Goal: Find specific page/section: Find specific page/section

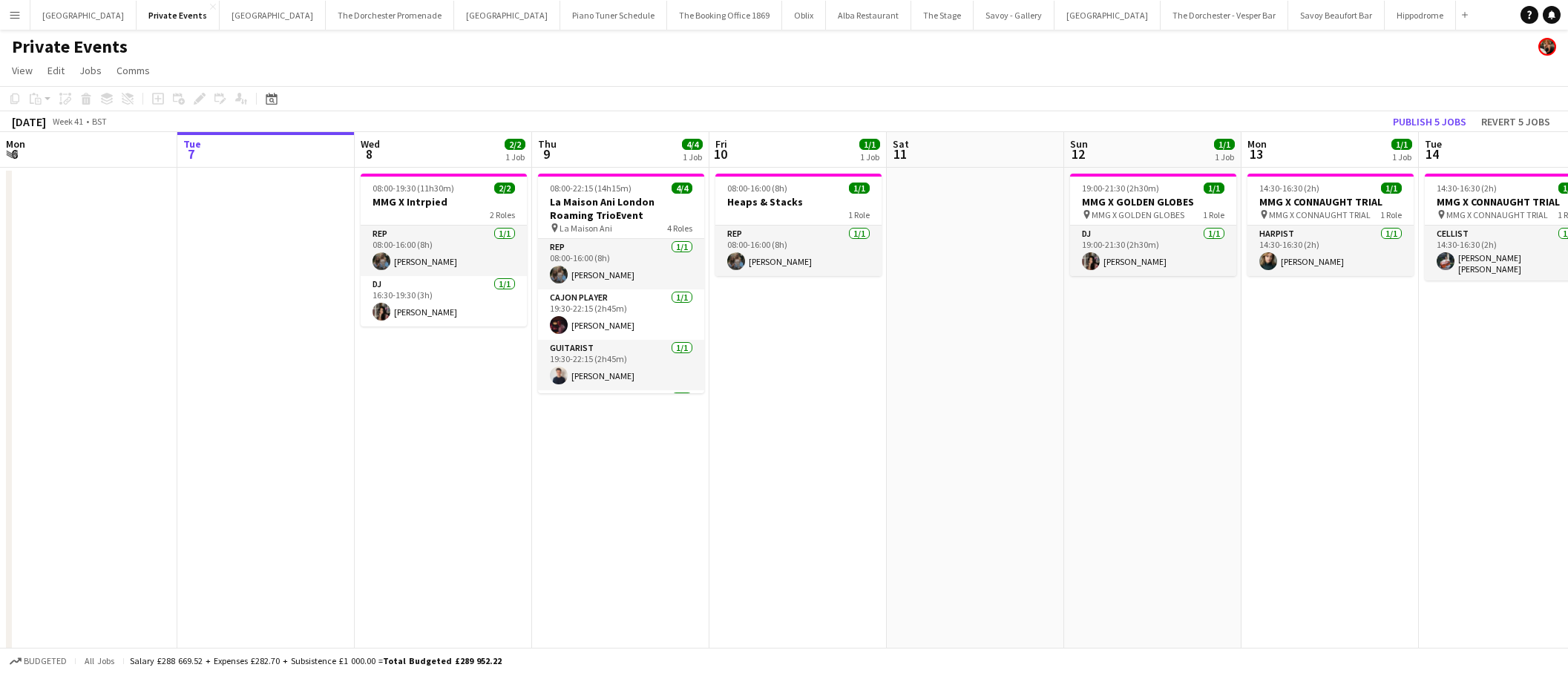
click at [9, 12] on button "Menu" at bounding box center [14, 14] width 30 height 30
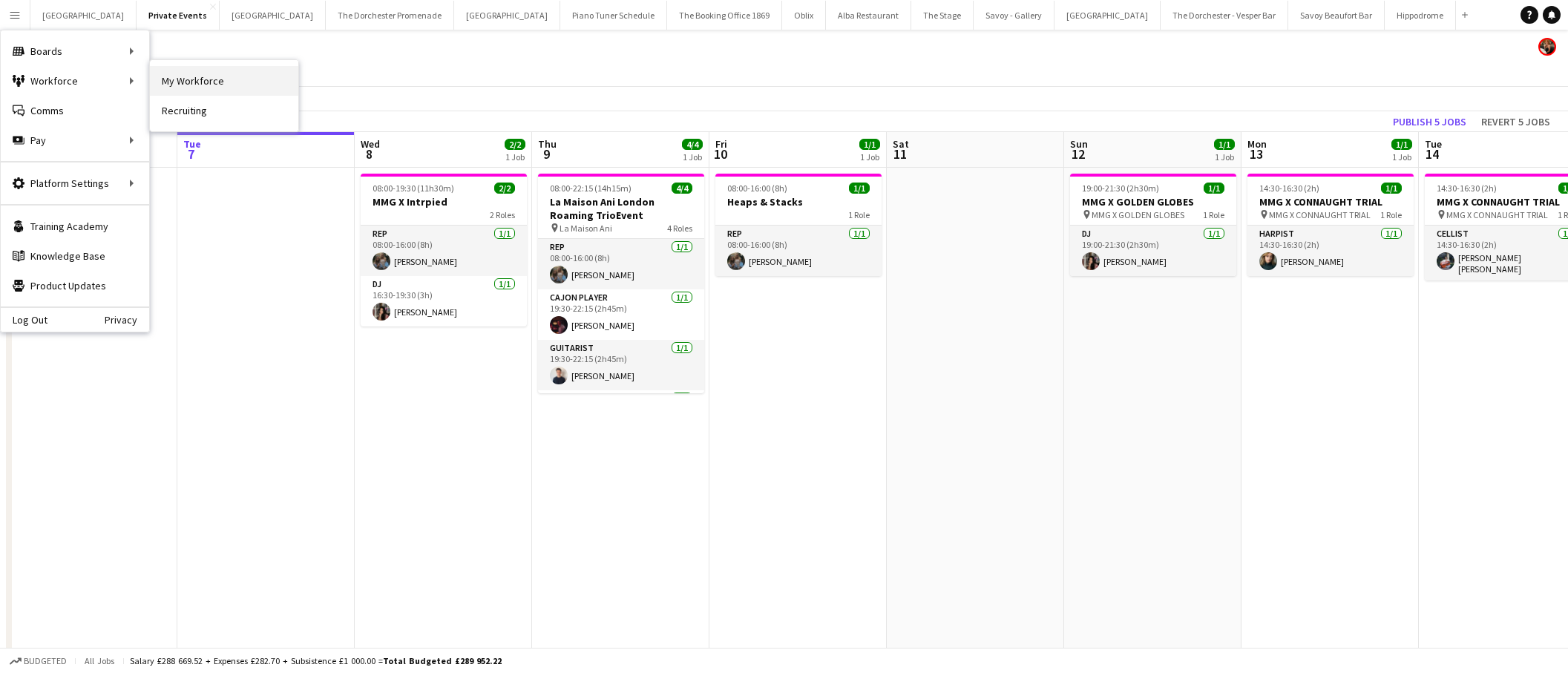
click at [224, 83] on link "My Workforce" at bounding box center [224, 81] width 149 height 30
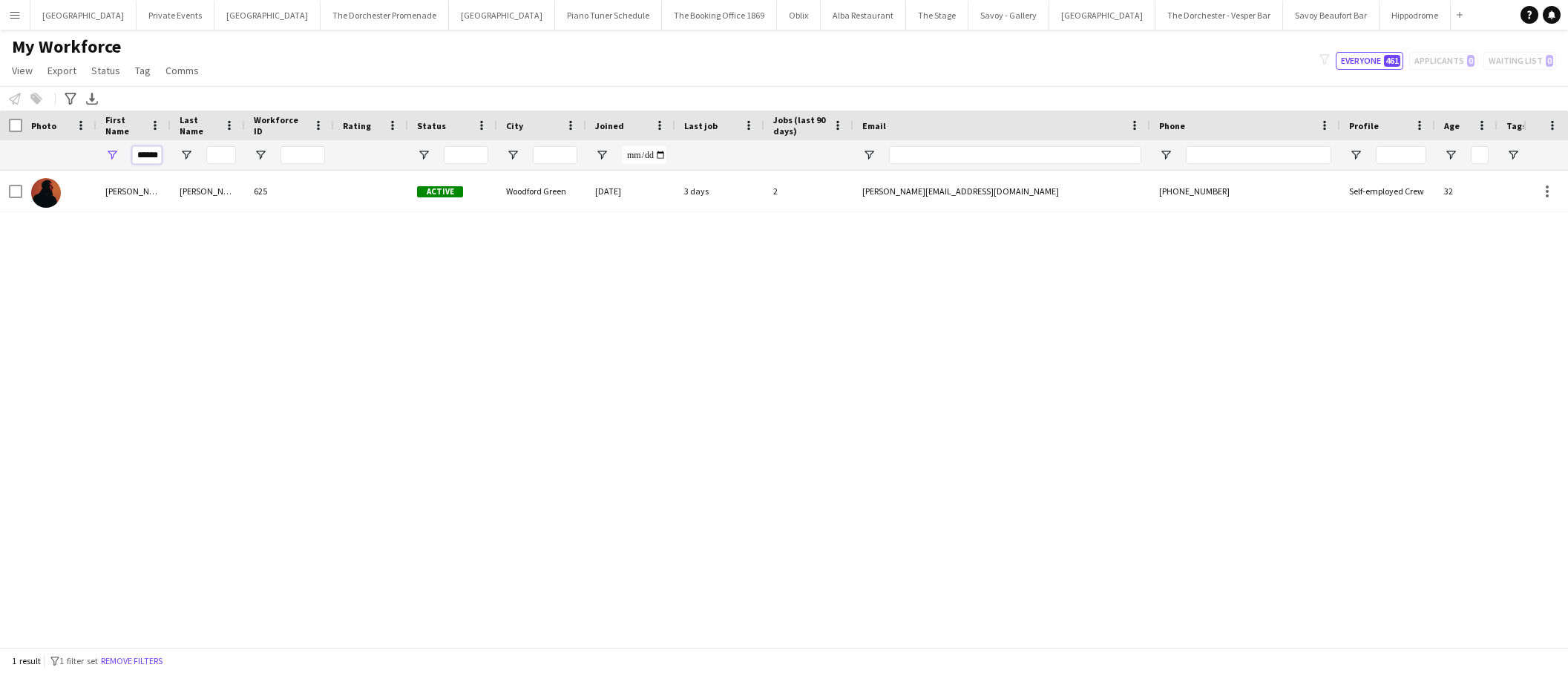
drag, startPoint x: 137, startPoint y: 156, endPoint x: 168, endPoint y: 156, distance: 31.0
click at [168, 156] on div "******" at bounding box center [133, 155] width 74 height 30
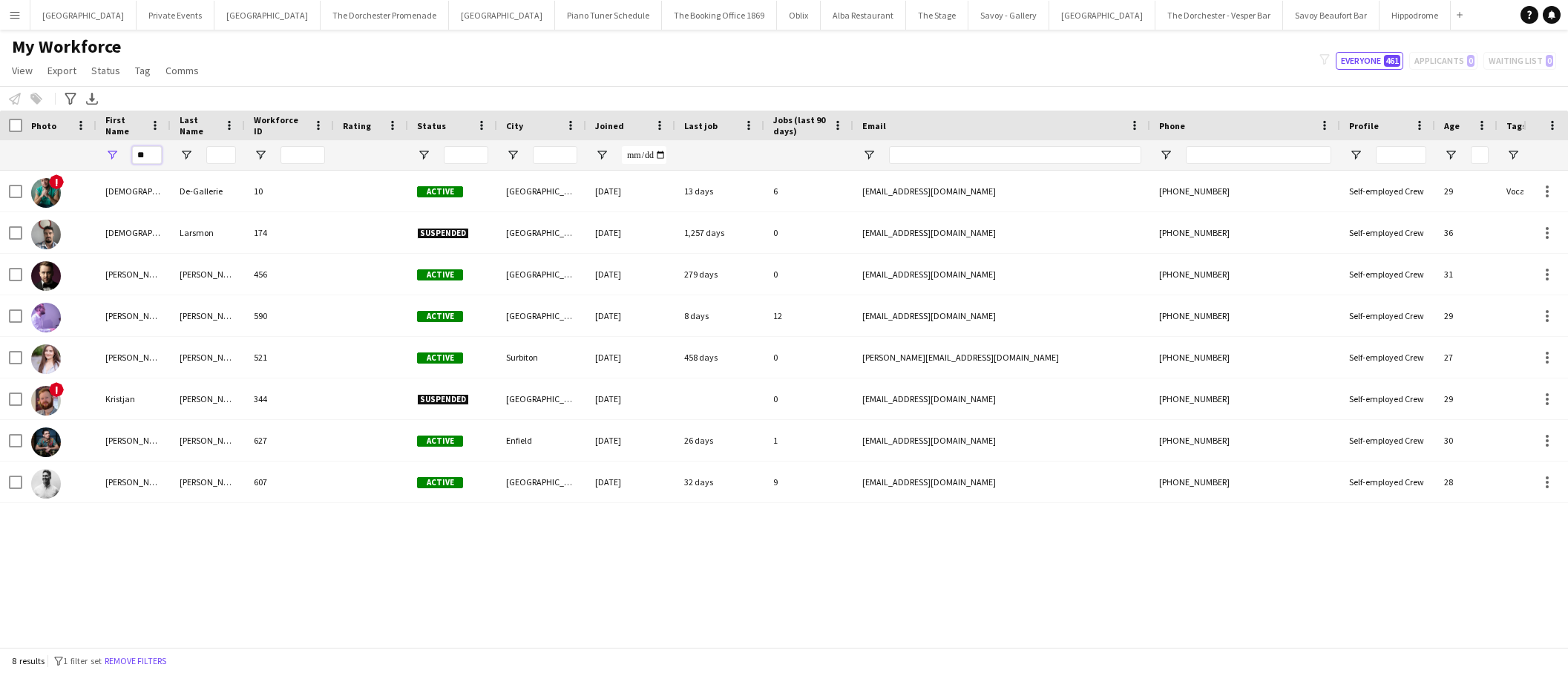
type input "*"
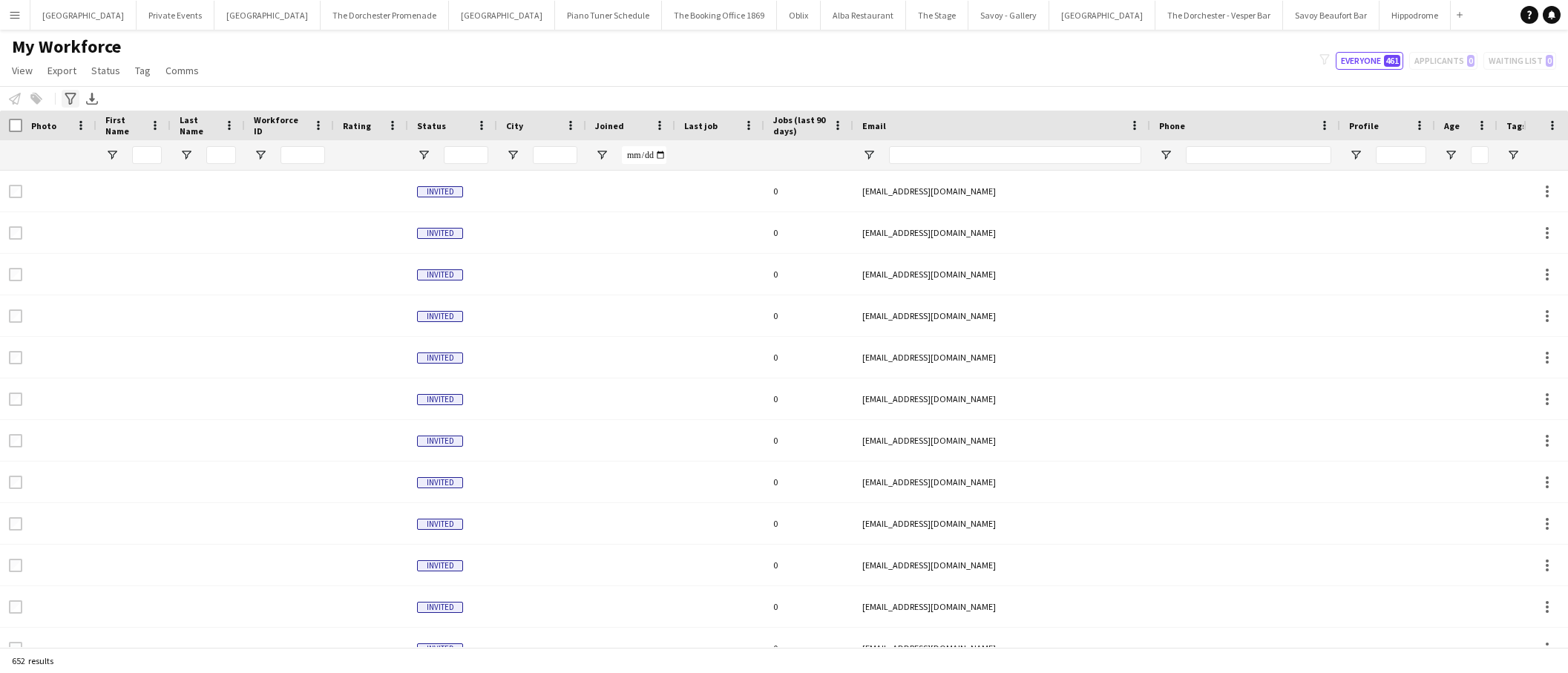
click at [74, 96] on icon at bounding box center [70, 99] width 12 height 12
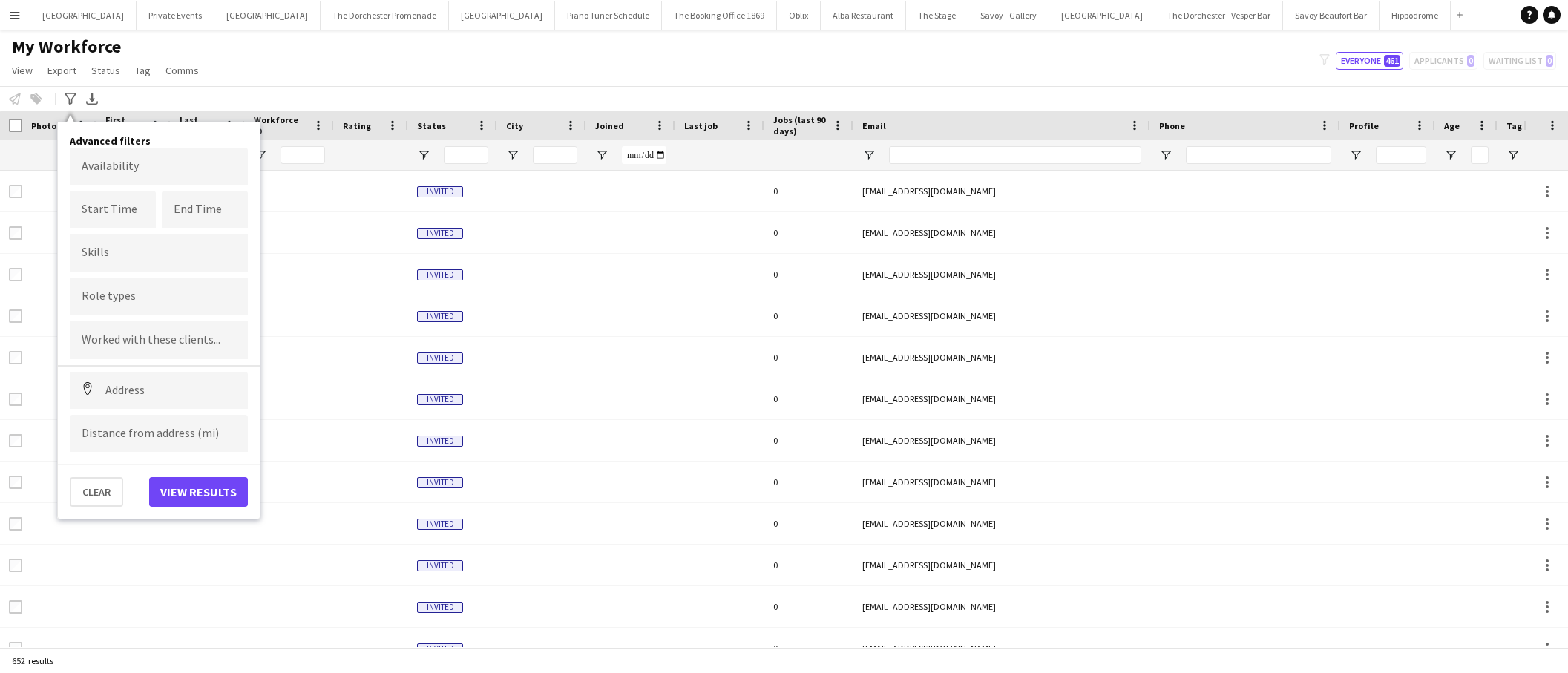
click at [184, 81] on app-page-menu "View Views Default view New view Update view Delete view Edit name Customise vi…" at bounding box center [107, 71] width 214 height 28
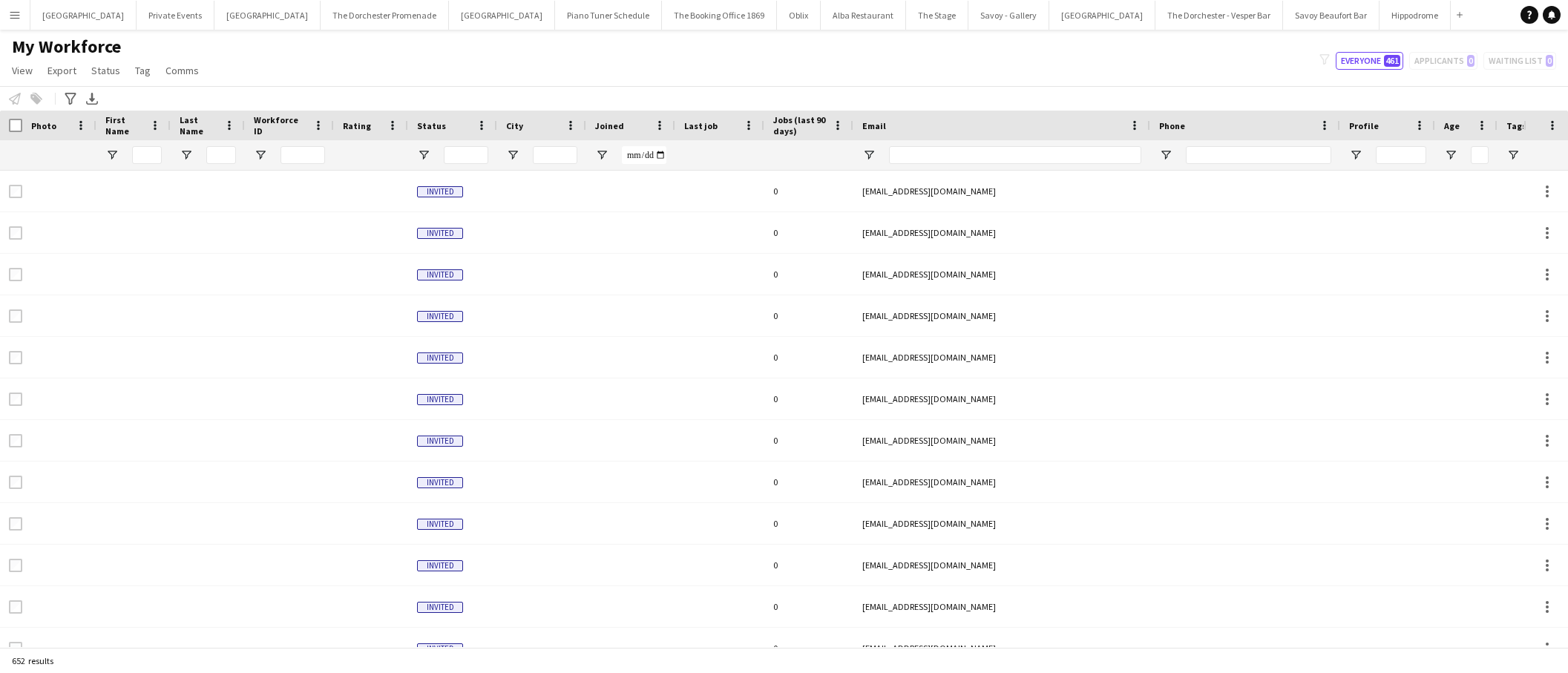
click at [19, 15] on app-icon "Menu" at bounding box center [14, 14] width 12 height 12
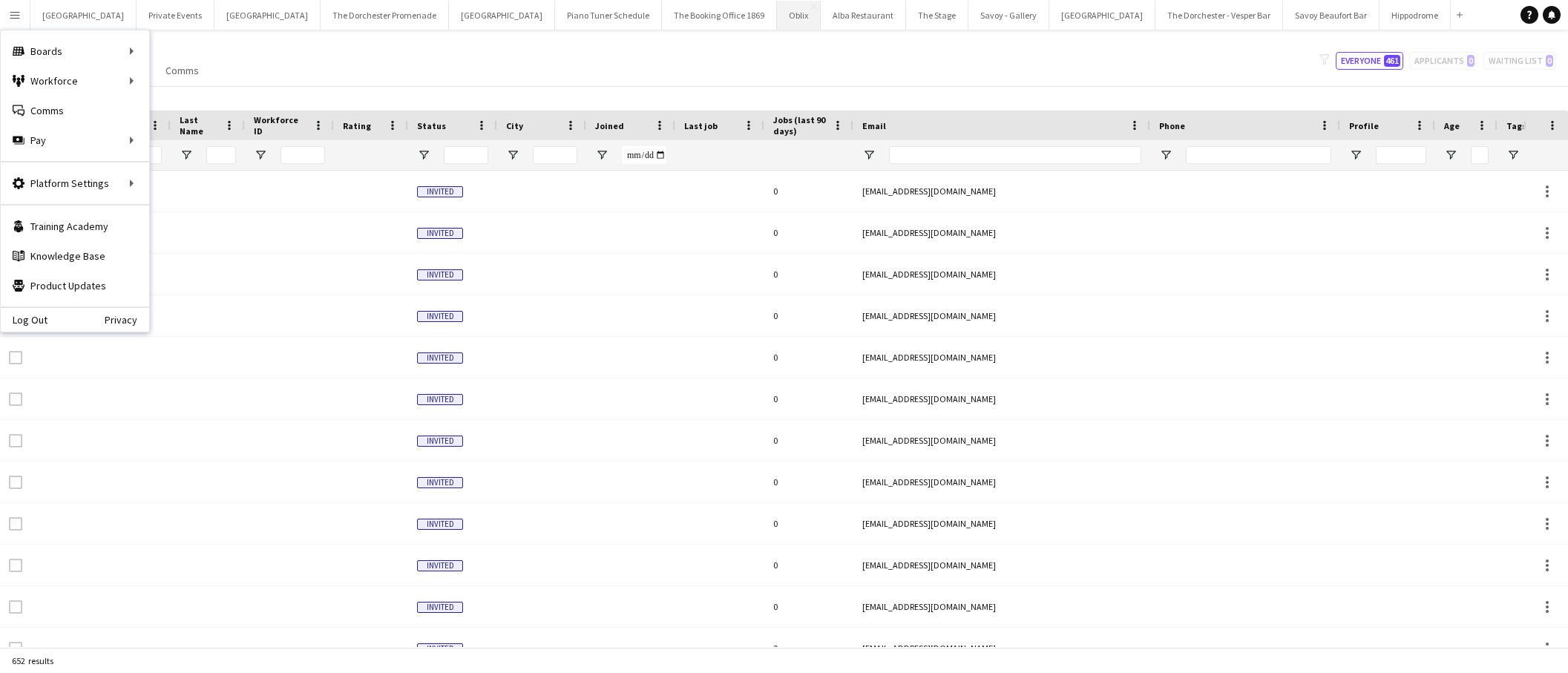
click at [777, 21] on button "Oblix Close" at bounding box center [799, 15] width 44 height 29
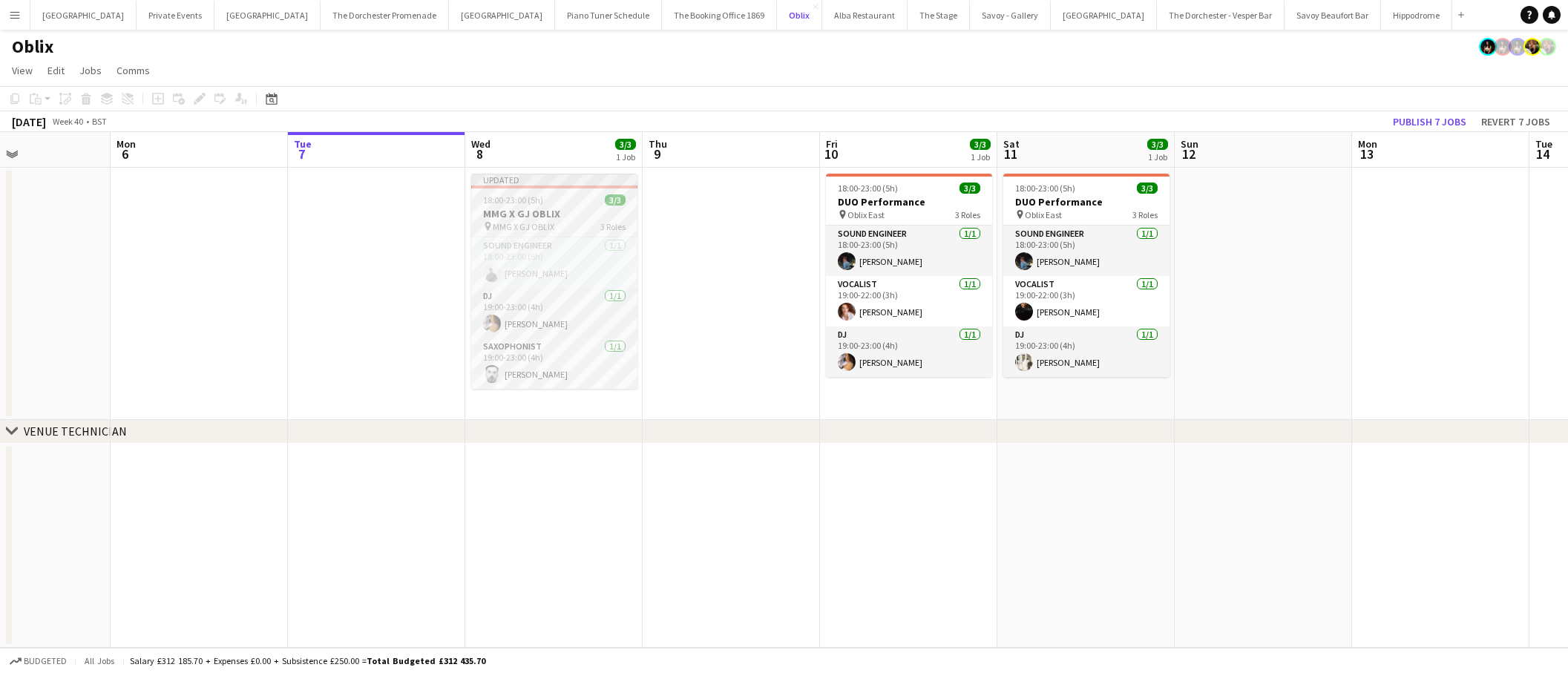
scroll to position [0, 403]
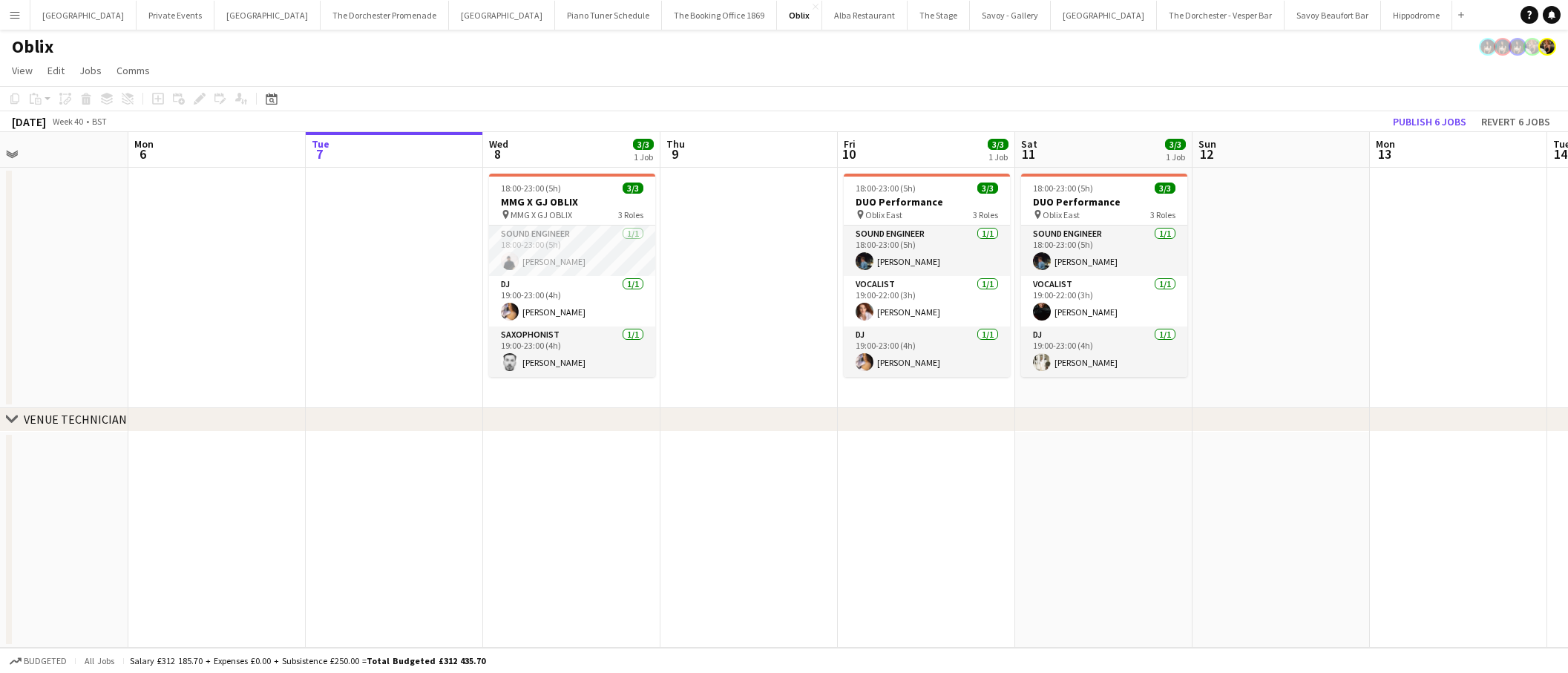
click at [16, 12] on app-icon "Menu" at bounding box center [14, 14] width 12 height 12
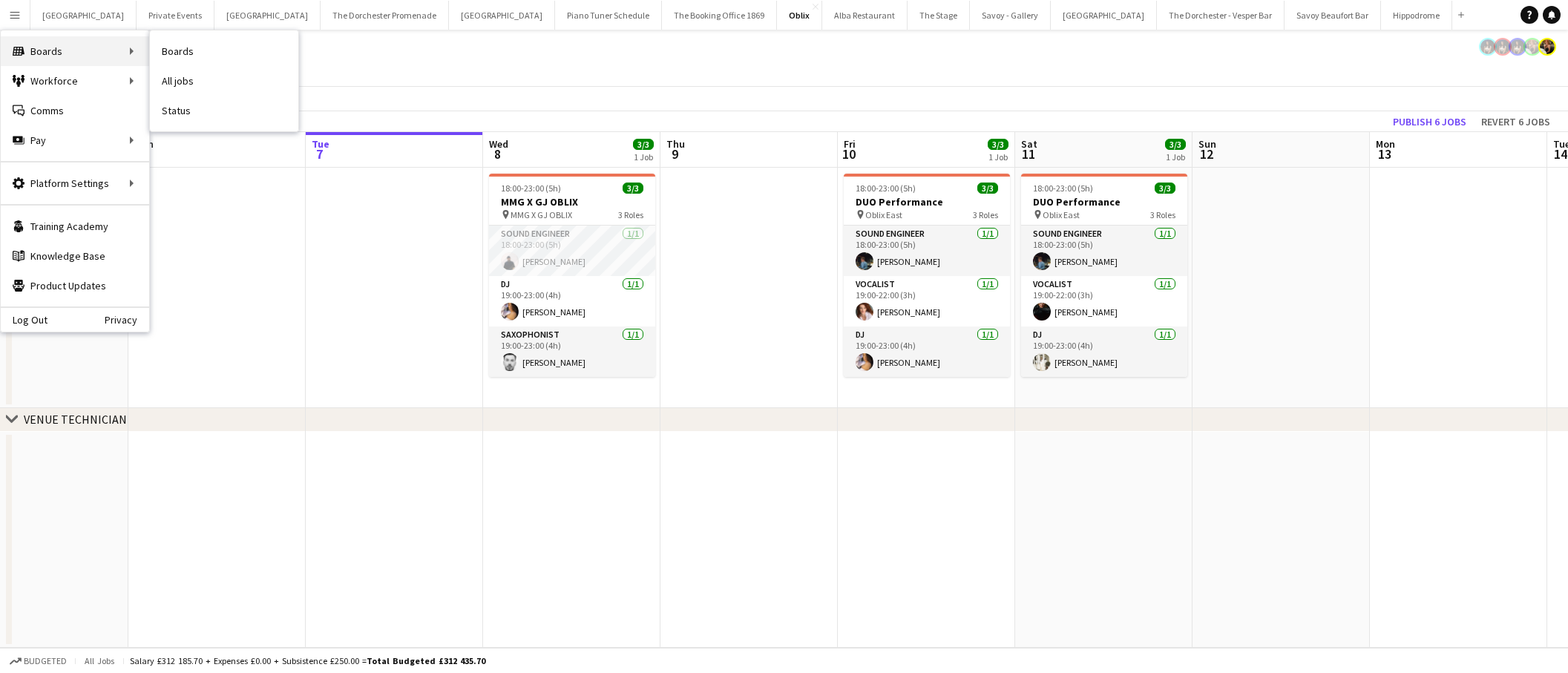
click at [47, 53] on div "Boards Boards" at bounding box center [75, 51] width 149 height 30
click at [188, 52] on link "Boards" at bounding box center [224, 51] width 149 height 30
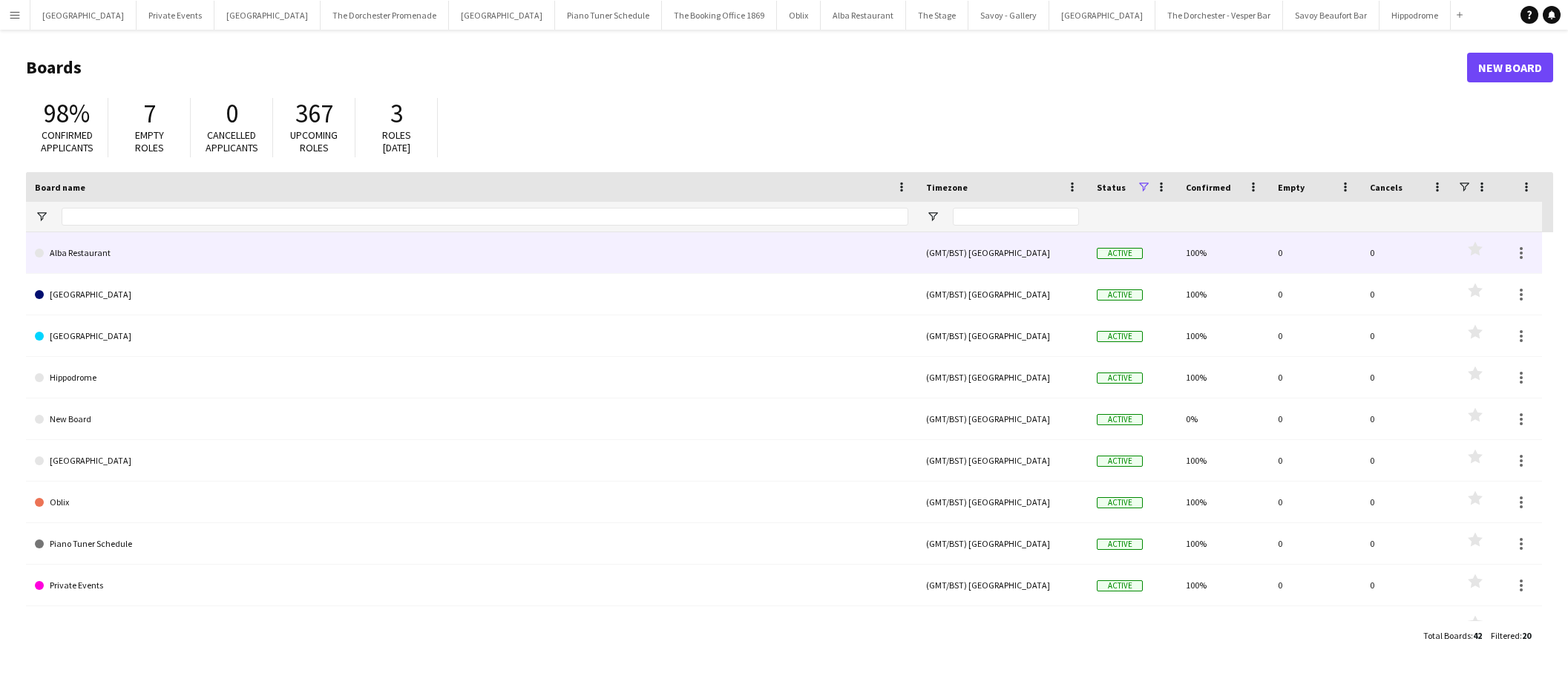
click at [155, 244] on link "Alba Restaurant" at bounding box center [471, 252] width 874 height 41
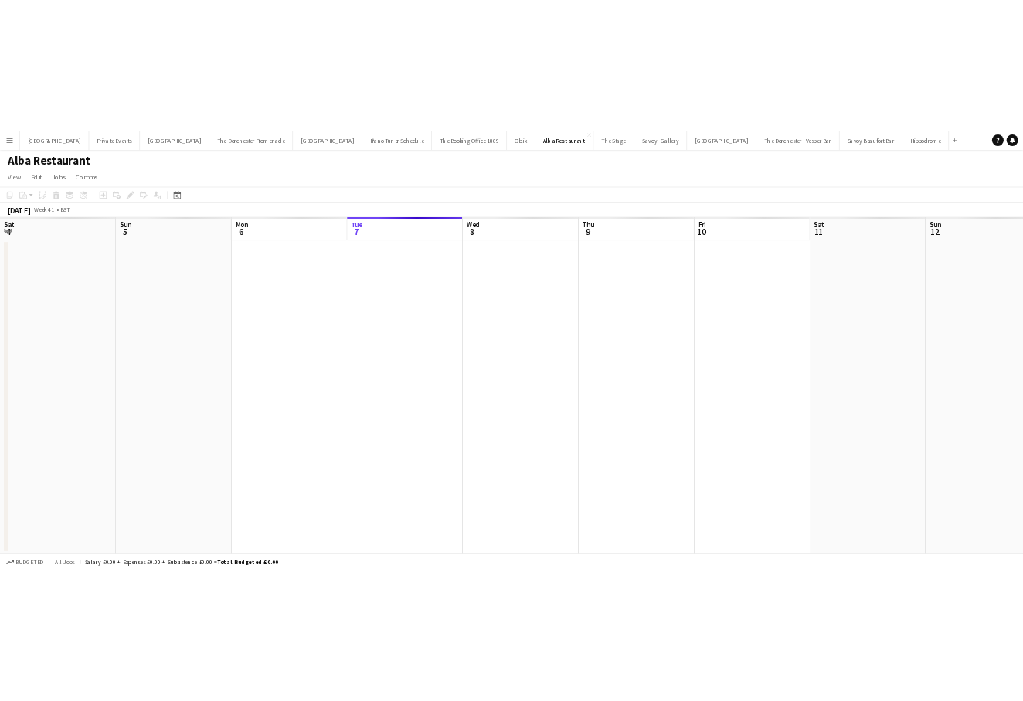
scroll to position [0, 369]
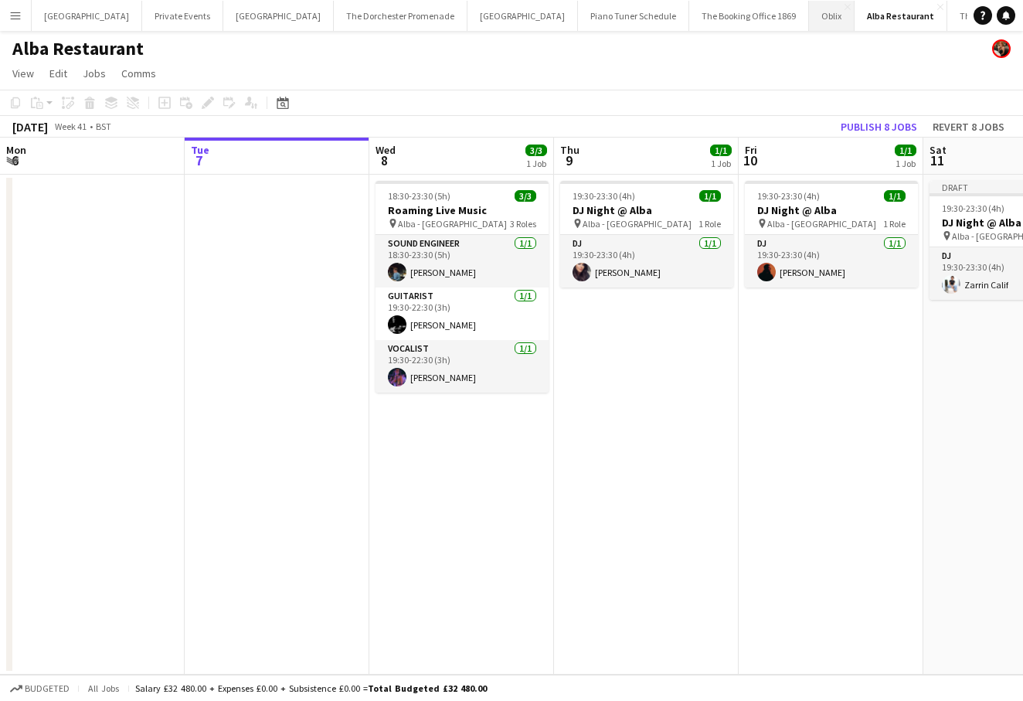
click at [809, 18] on button "Oblix Close" at bounding box center [832, 16] width 46 height 30
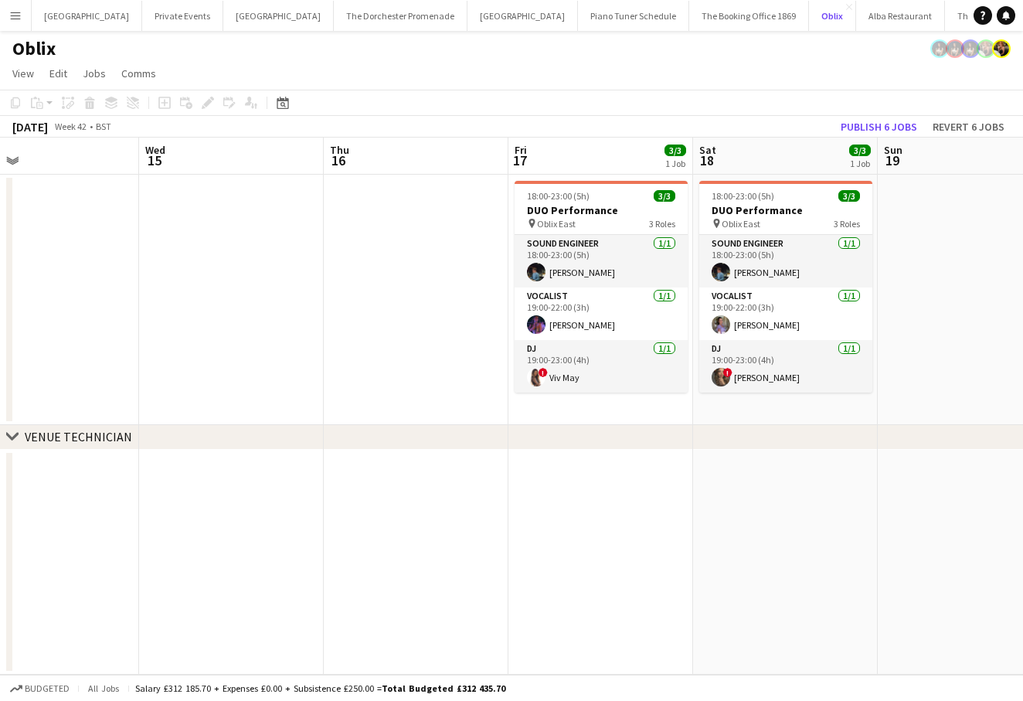
scroll to position [0, 610]
